Goal: Check status: Check status

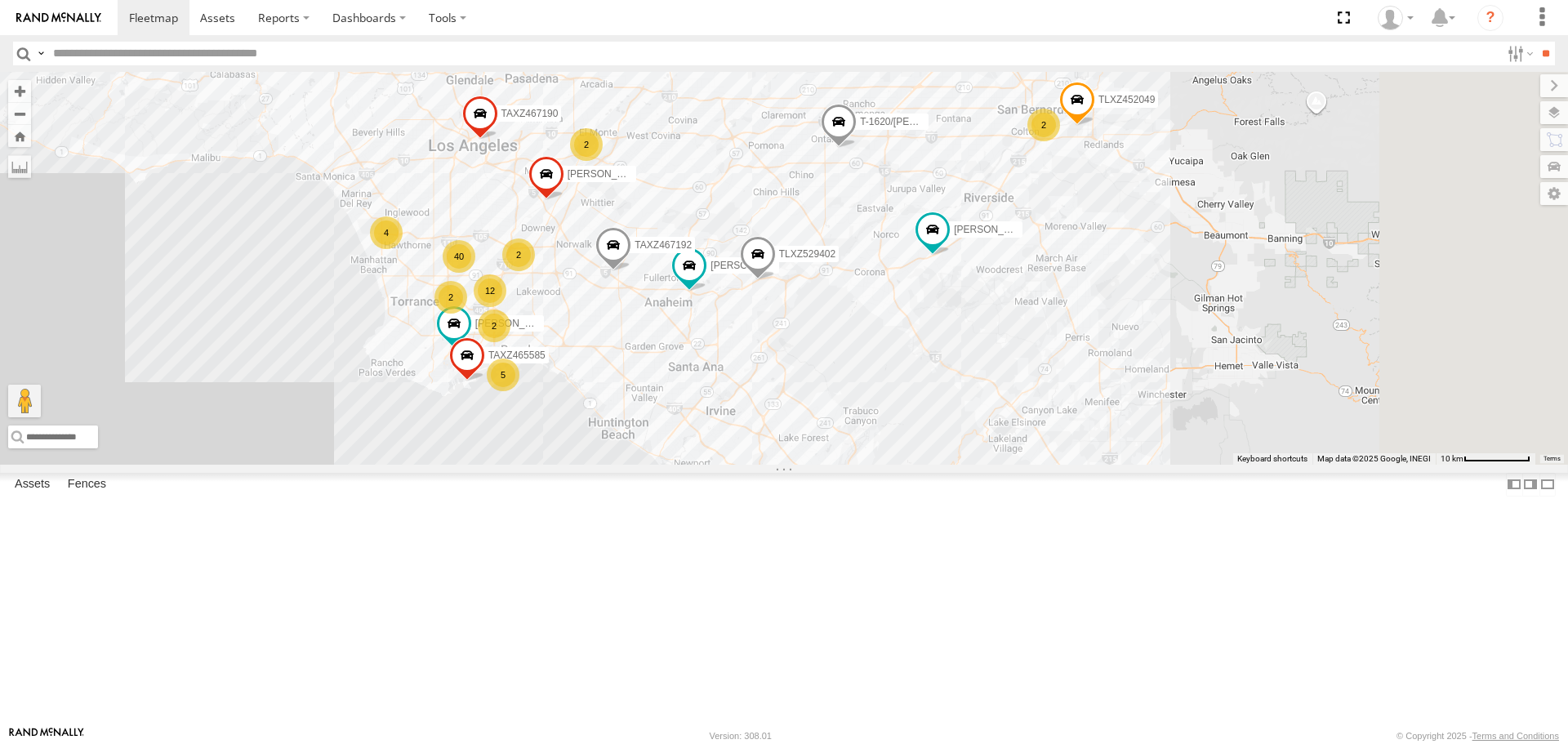
drag, startPoint x: 824, startPoint y: 223, endPoint x: 683, endPoint y: 368, distance: 202.3
click at [663, 367] on div "[PERSON_NAME]/T-1623 TAXZ467188 T-1620/[PERSON_NAME] TLXZ529402 TAXZ467192 8342…" at bounding box center [784, 267] width 1568 height 392
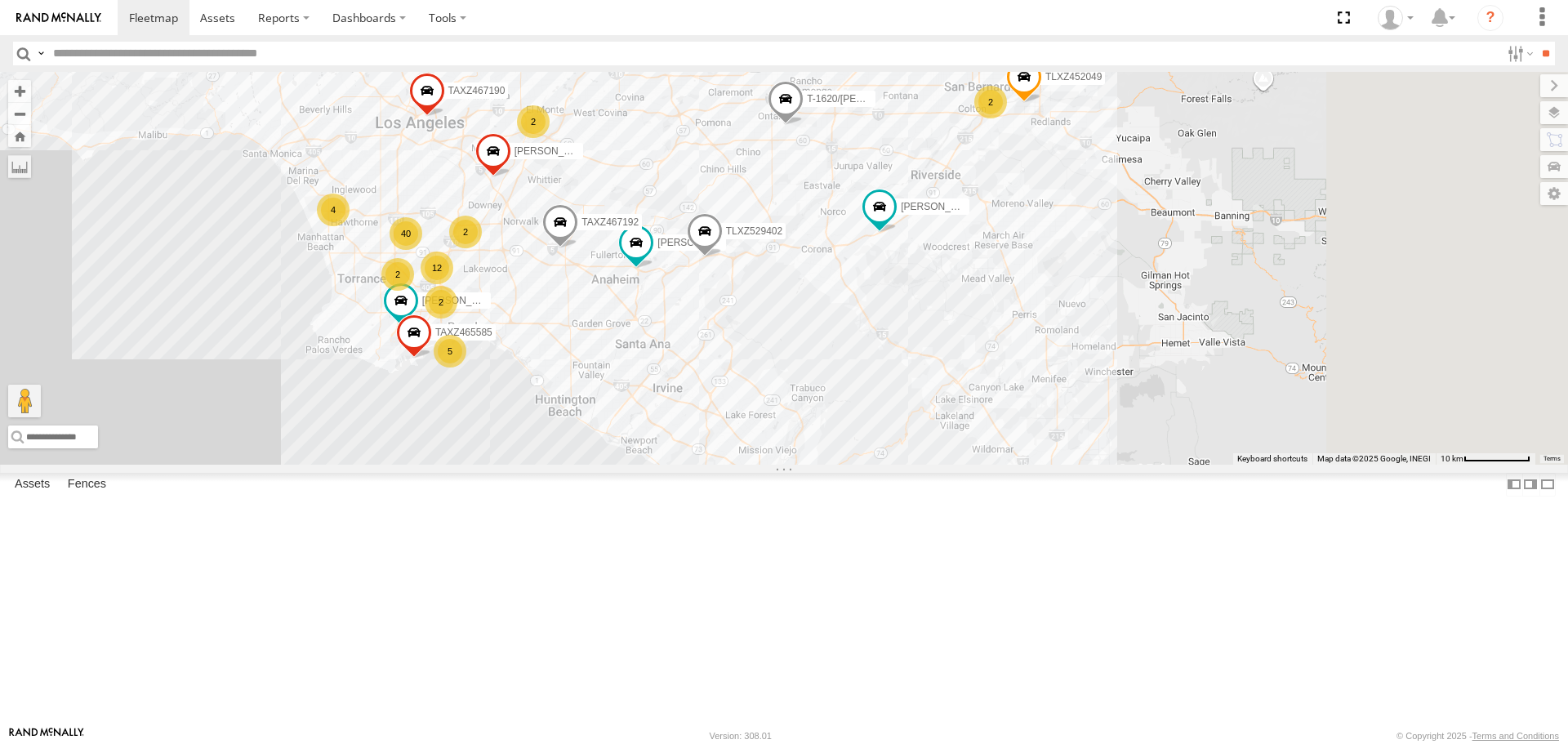
drag, startPoint x: 1004, startPoint y: 418, endPoint x: 962, endPoint y: 405, distance: 44.0
click at [962, 407] on div "[PERSON_NAME]/T-1623 TAXZ467188 T-1620/[PERSON_NAME] TLXZ529402 TAXZ467192 8342…" at bounding box center [784, 267] width 1568 height 392
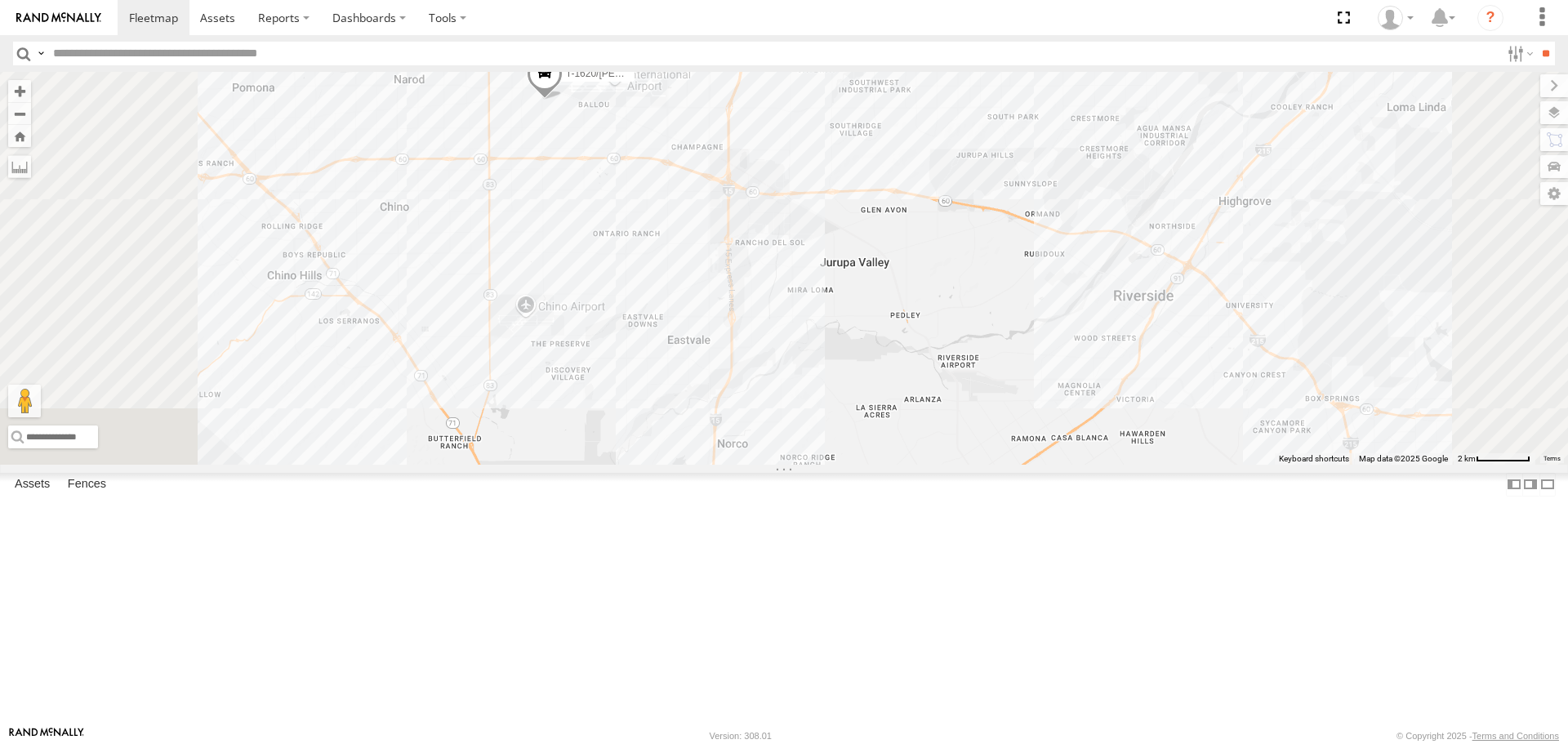
drag, startPoint x: 896, startPoint y: 184, endPoint x: 978, endPoint y: 507, distance: 333.2
click at [978, 464] on div "[PERSON_NAME]/T-1623 TAXZ467188 T-1620/[PERSON_NAME] TLXZ529402 TAXZ467192 8342…" at bounding box center [784, 267] width 1568 height 392
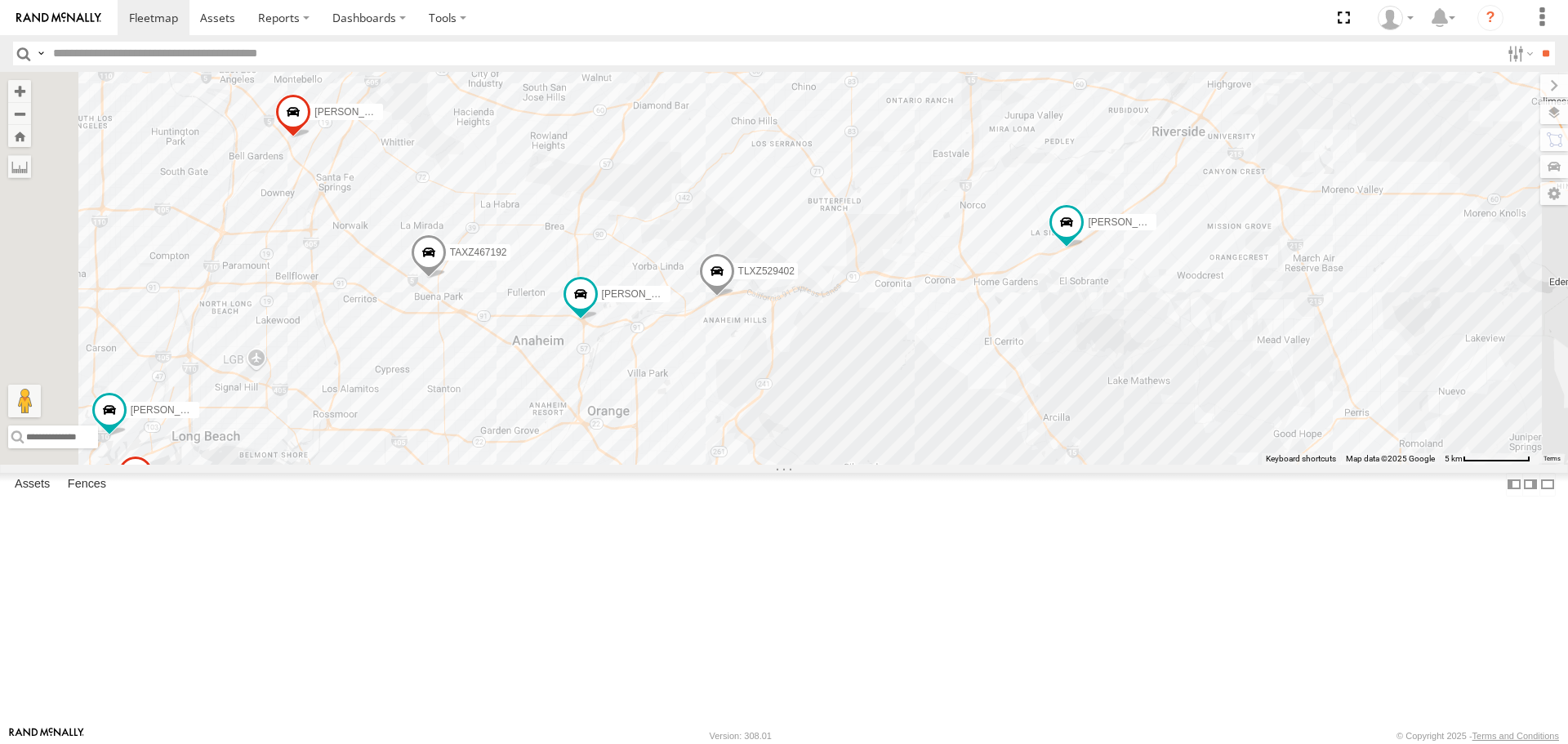
drag, startPoint x: 919, startPoint y: 490, endPoint x: 1110, endPoint y: 268, distance: 292.9
click at [1110, 268] on div "[PERSON_NAME]/T-1623 TAXZ467188 T-1620/[PERSON_NAME] TLXZ529402 TAXZ467192 8342…" at bounding box center [784, 267] width 1568 height 392
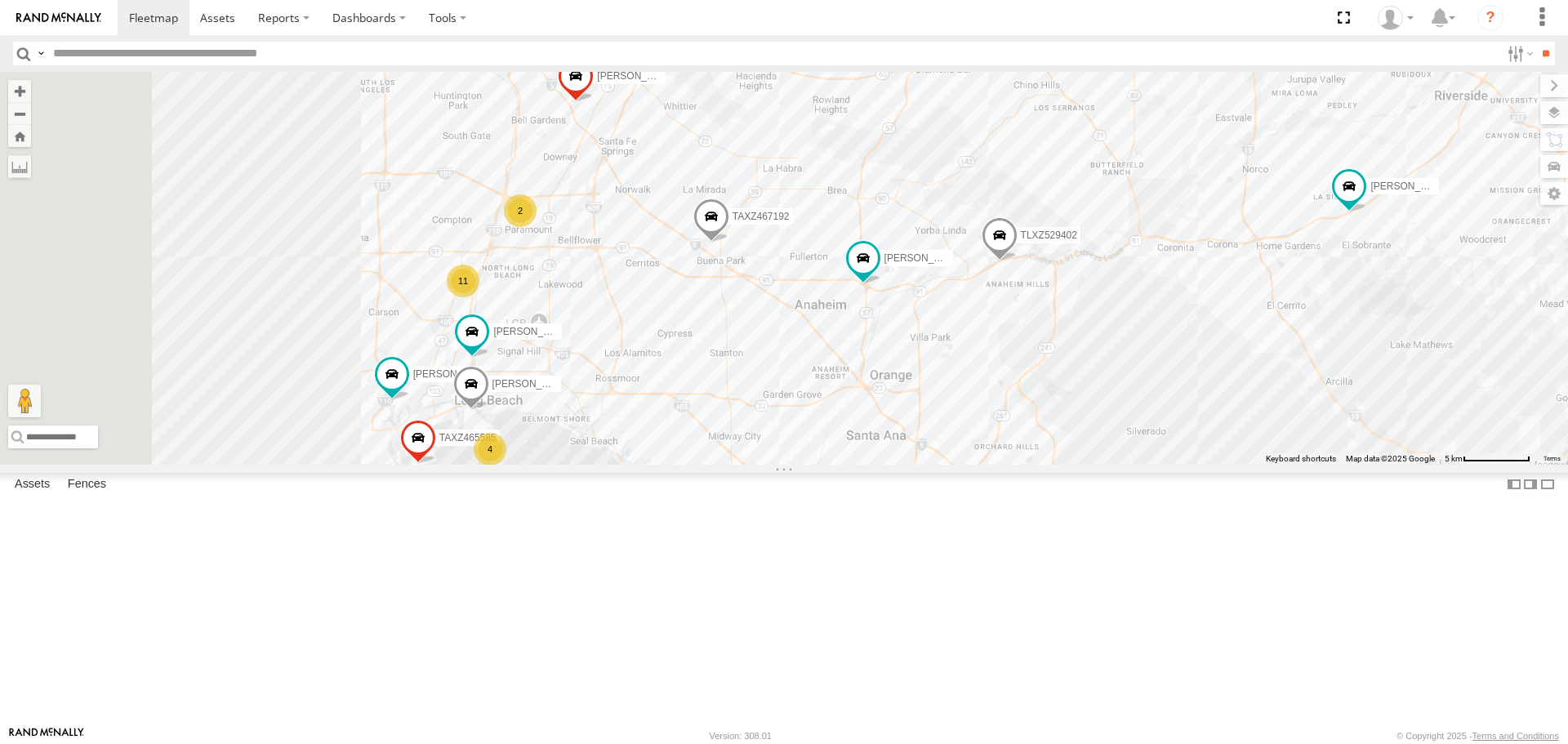
drag, startPoint x: 998, startPoint y: 451, endPoint x: 1258, endPoint y: 415, distance: 262.5
click at [1289, 417] on div "[PERSON_NAME]/T-1623 TAXZ467188 T-1620/[PERSON_NAME] TLXZ529402 TAXZ467192 8342…" at bounding box center [784, 267] width 1568 height 392
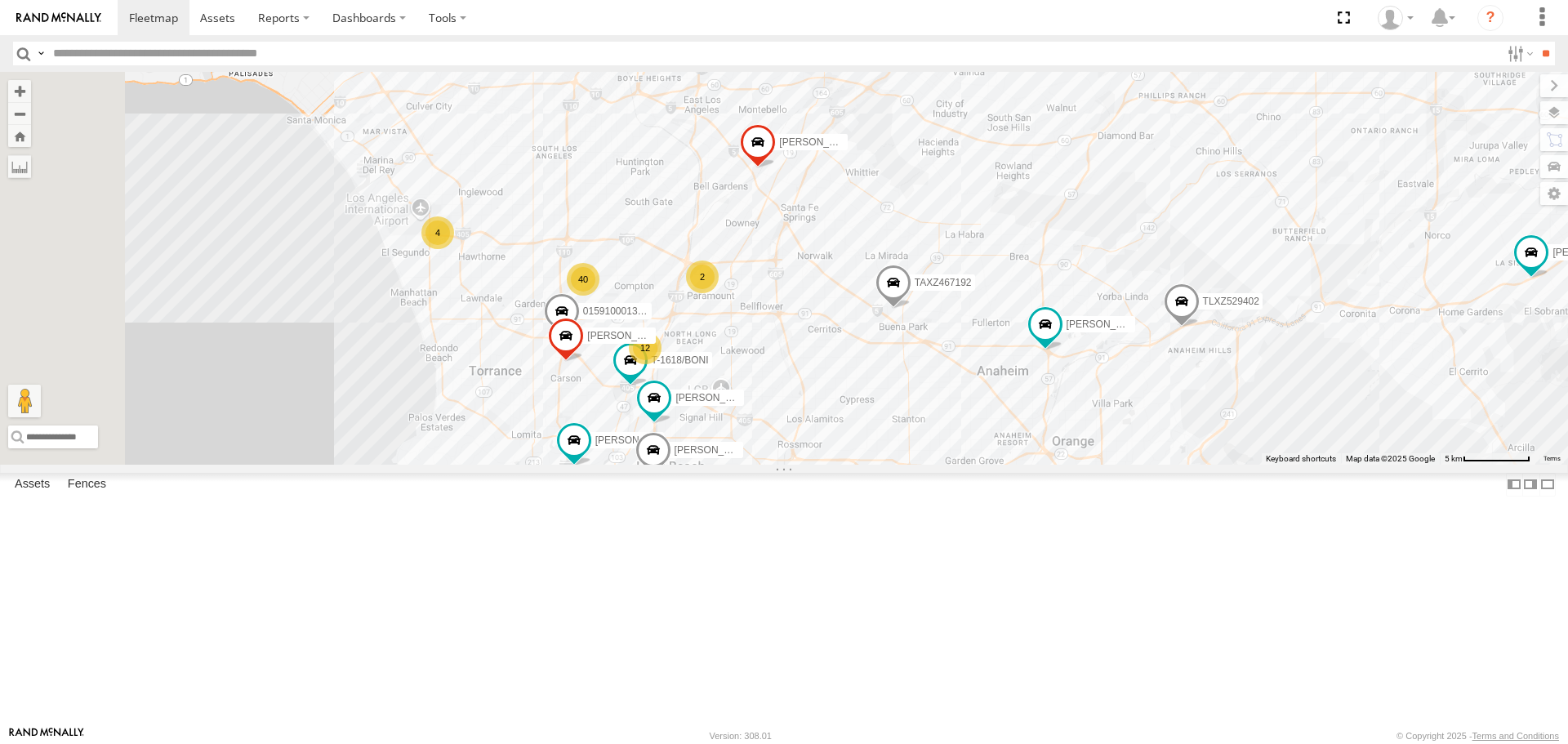
drag, startPoint x: 1023, startPoint y: 417, endPoint x: 1191, endPoint y: 494, distance: 184.8
click at [1191, 464] on div "[PERSON_NAME]/T-1623 TAXZ467188 T-1620/[PERSON_NAME] TLXZ529402 TAXZ467192 8342…" at bounding box center [784, 267] width 1568 height 392
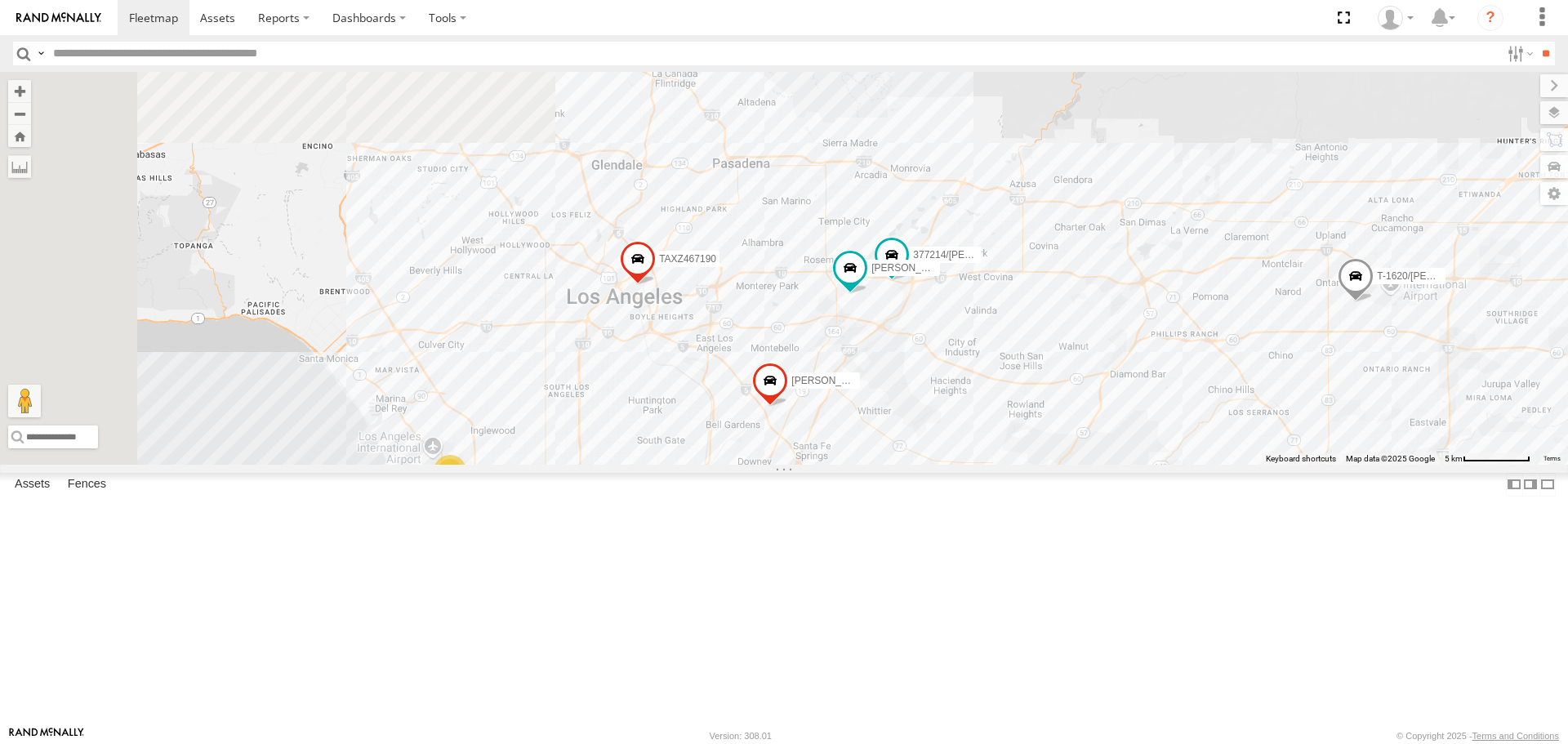
drag, startPoint x: 1077, startPoint y: 159, endPoint x: 1095, endPoint y: 409, distance: 250.6
click at [1095, 507] on div "[PERSON_NAME]/T-1623 TAXZ467188 T-1620/[PERSON_NAME] TLXZ529402 TAXZ467192 8342…" at bounding box center [1580, 507] width 1568 height 0
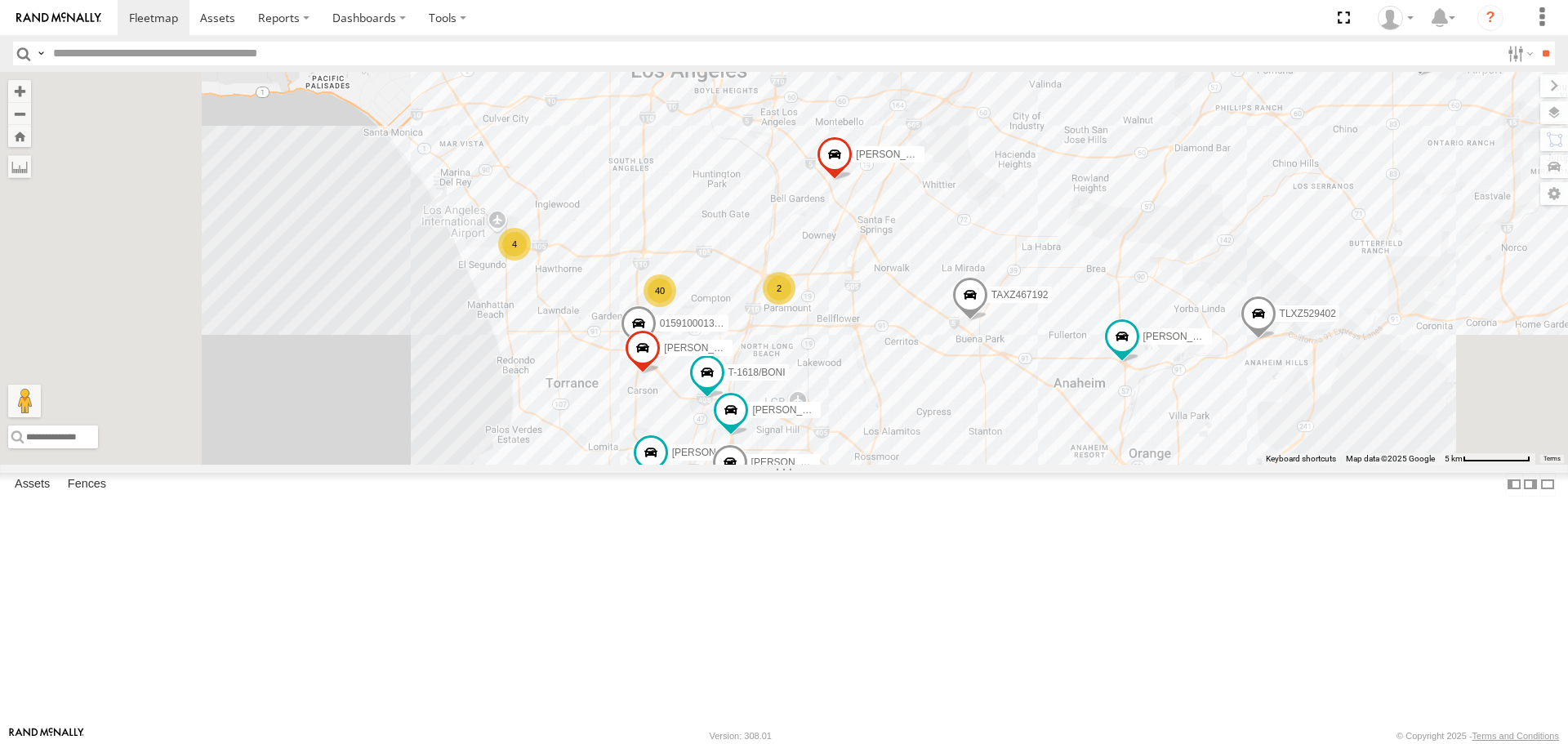
drag, startPoint x: 905, startPoint y: 546, endPoint x: 988, endPoint y: 240, distance: 317.1
click at [991, 242] on div "[PERSON_NAME]/T-1623 TAXZ467188 T-1620/[PERSON_NAME] TLXZ529402 TAXZ467192 8342…" at bounding box center [784, 267] width 1568 height 392
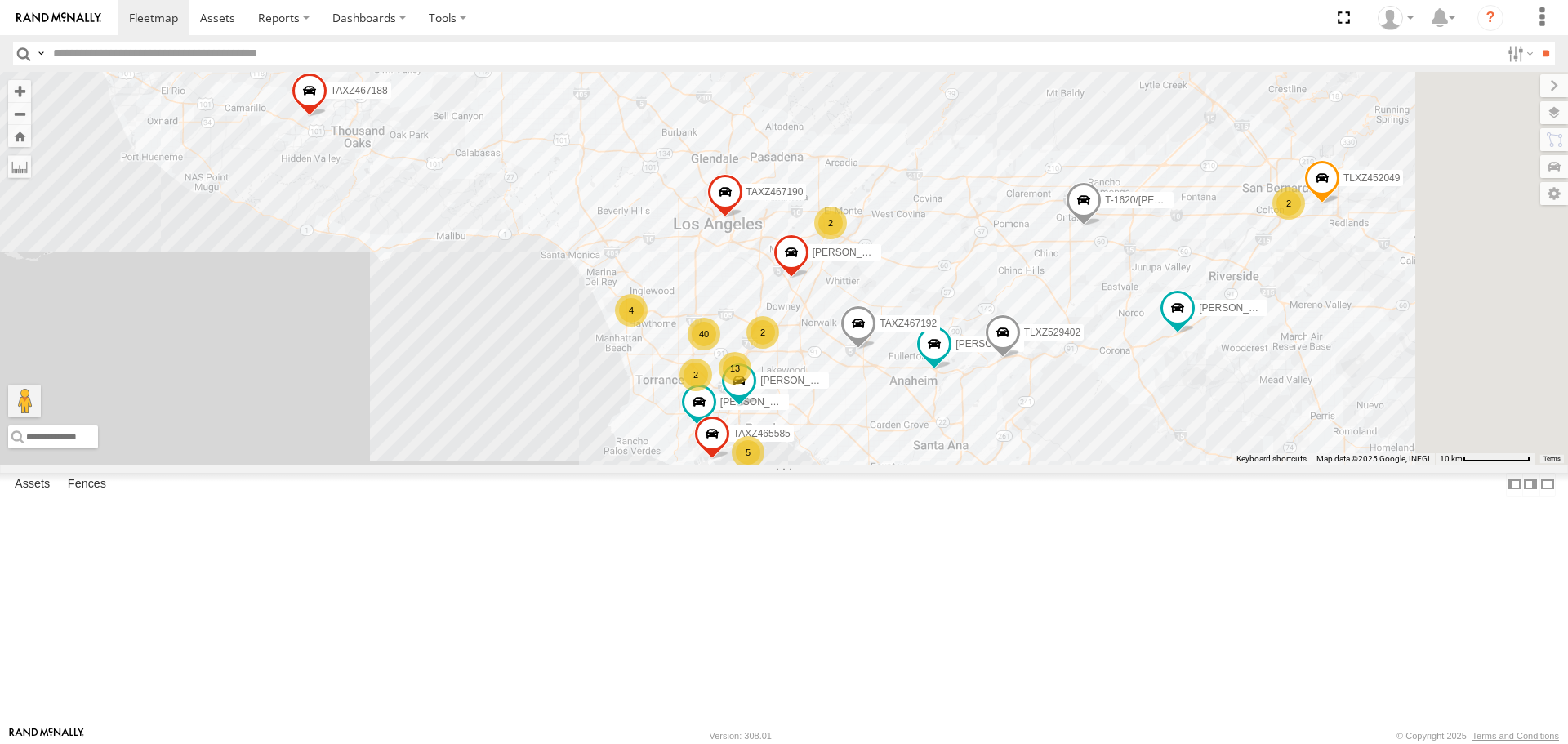
drag, startPoint x: 806, startPoint y: 405, endPoint x: 758, endPoint y: 377, distance: 55.6
click at [758, 377] on div "[PERSON_NAME]/T-1623 TAXZ467188 T-1620/[PERSON_NAME] TLXZ529402 TAXZ467192 8342…" at bounding box center [784, 267] width 1568 height 392
